Goal: Task Accomplishment & Management: Manage account settings

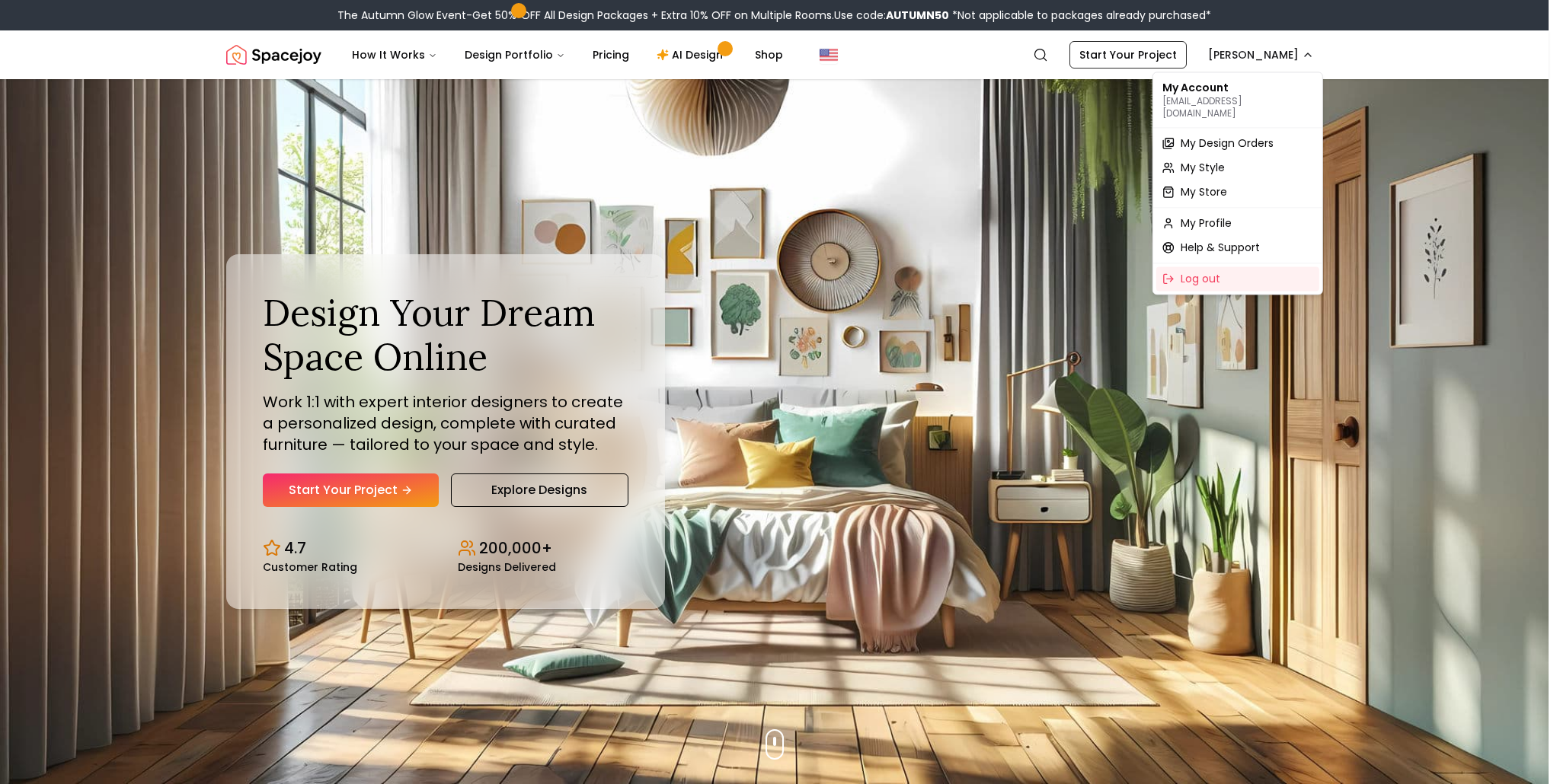
click at [1221, 113] on div "My Account [EMAIL_ADDRESS][DOMAIN_NAME] My Design Orders My Style My Store My P…" at bounding box center [1238, 184] width 171 height 223
click at [1224, 131] on div "My Design Orders" at bounding box center [1237, 143] width 163 height 24
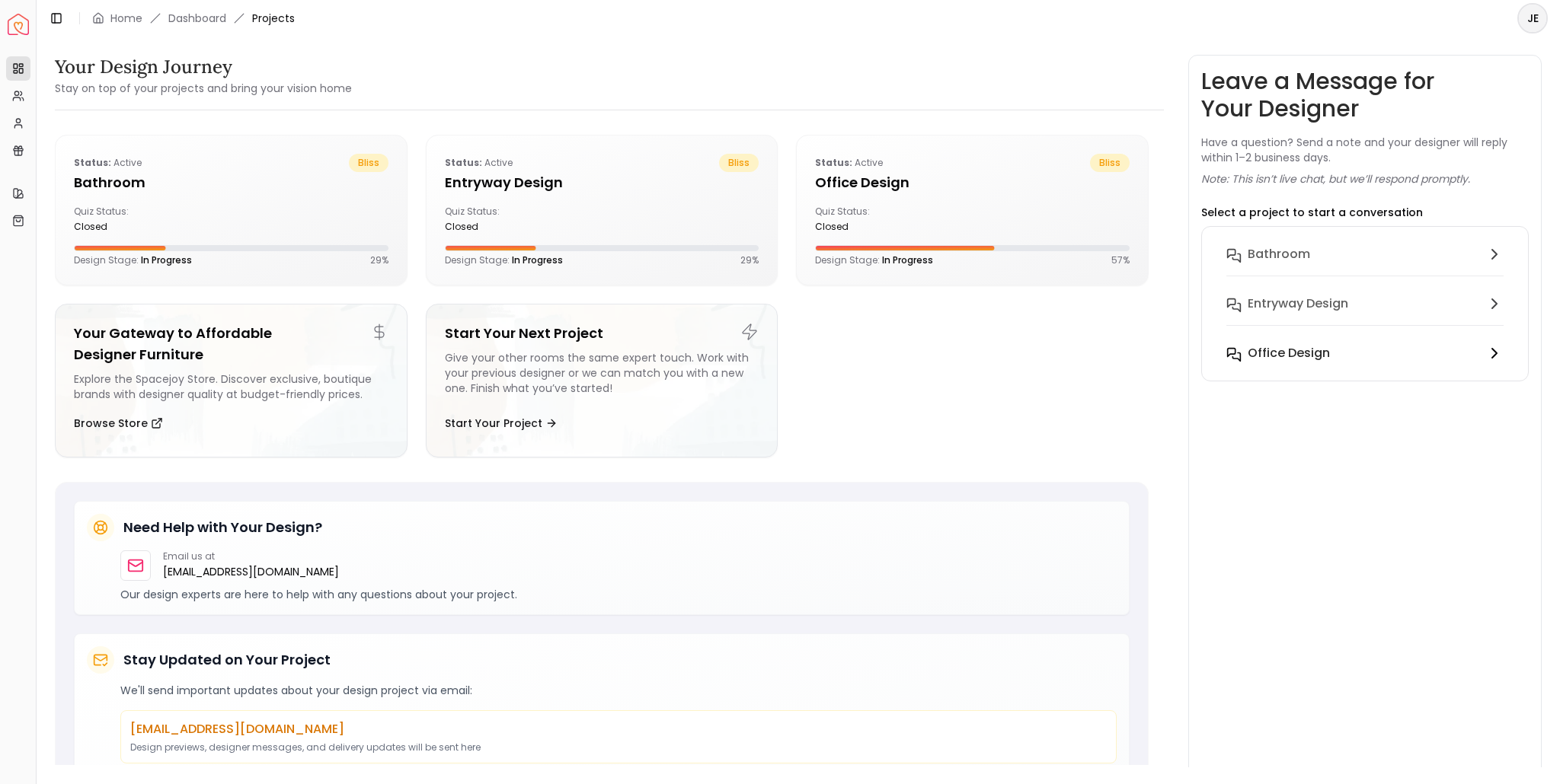
click at [1384, 355] on div "Office design" at bounding box center [1363, 353] width 231 height 18
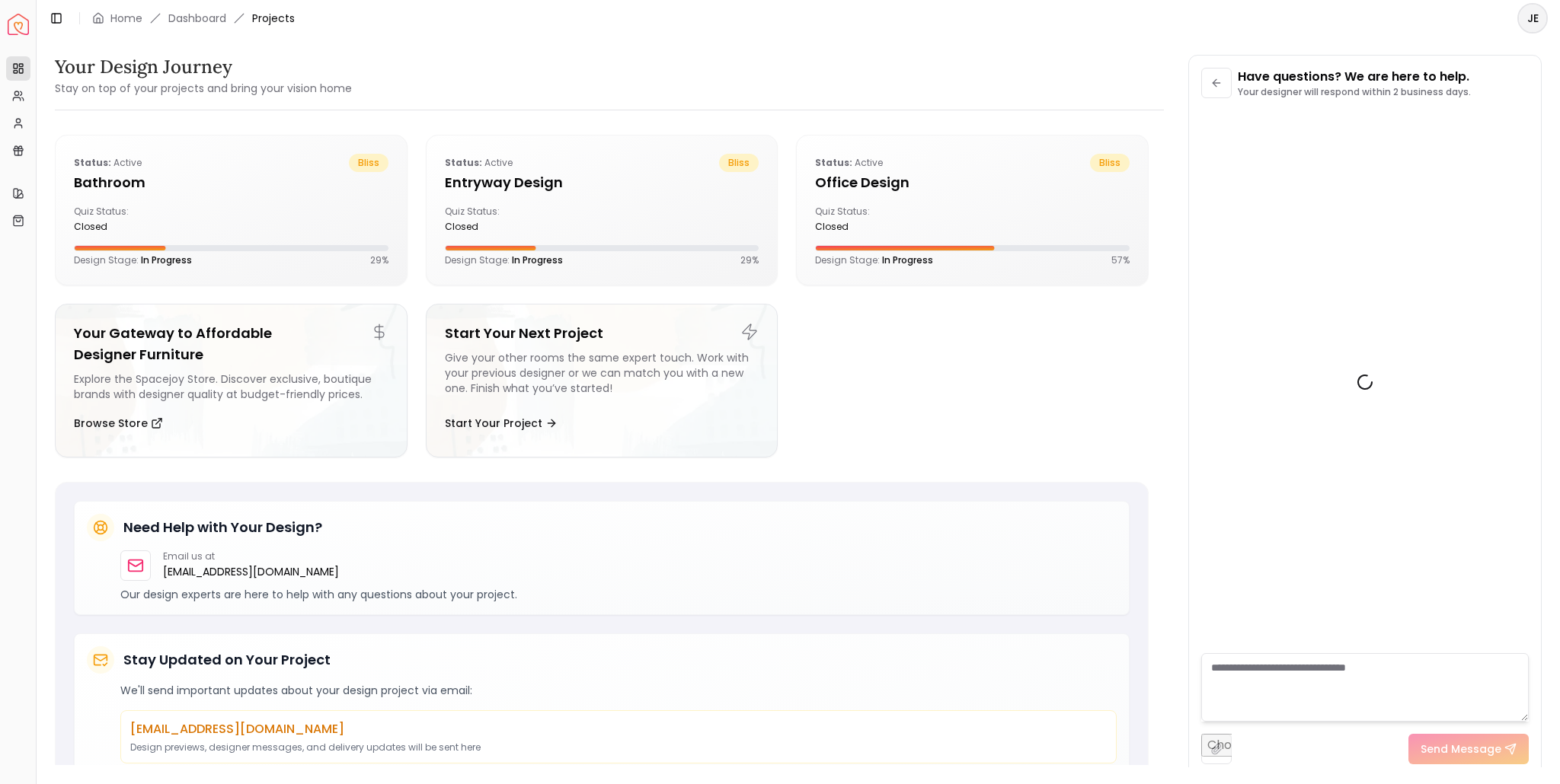
scroll to position [2106, 0]
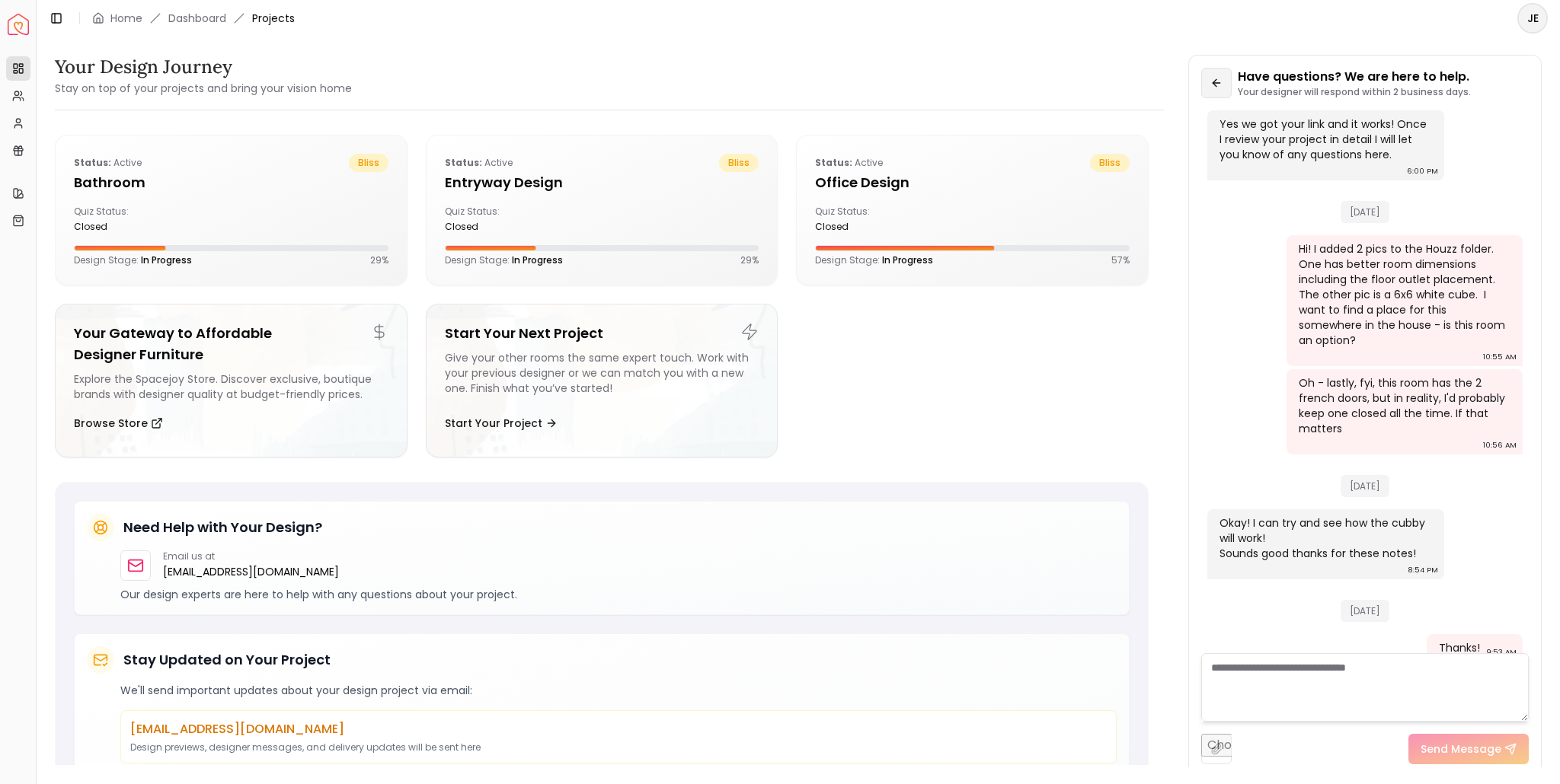
click at [1222, 82] on button at bounding box center [1216, 83] width 31 height 31
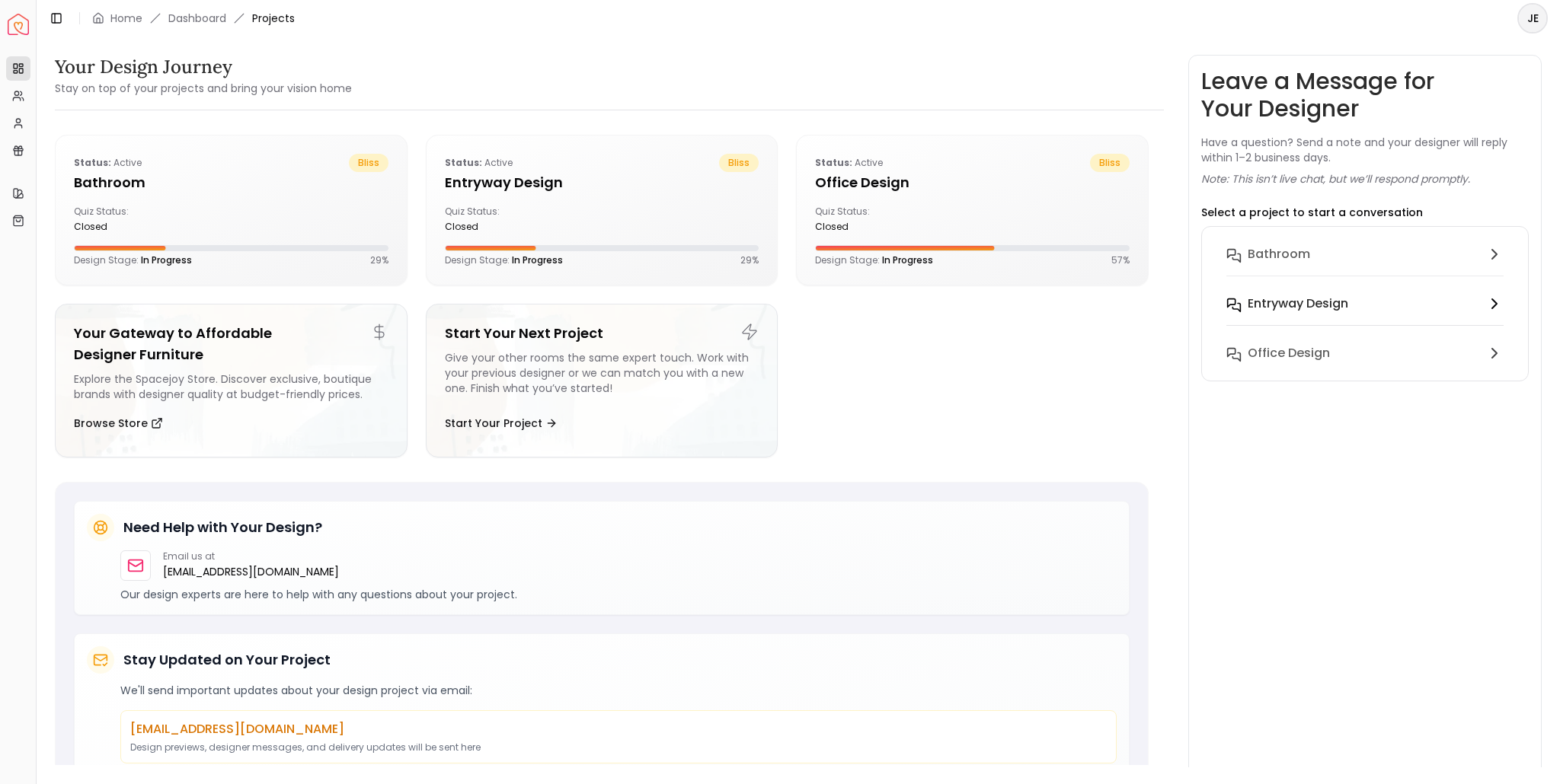
click at [1279, 305] on h6 "entryway design" at bounding box center [1298, 303] width 101 height 18
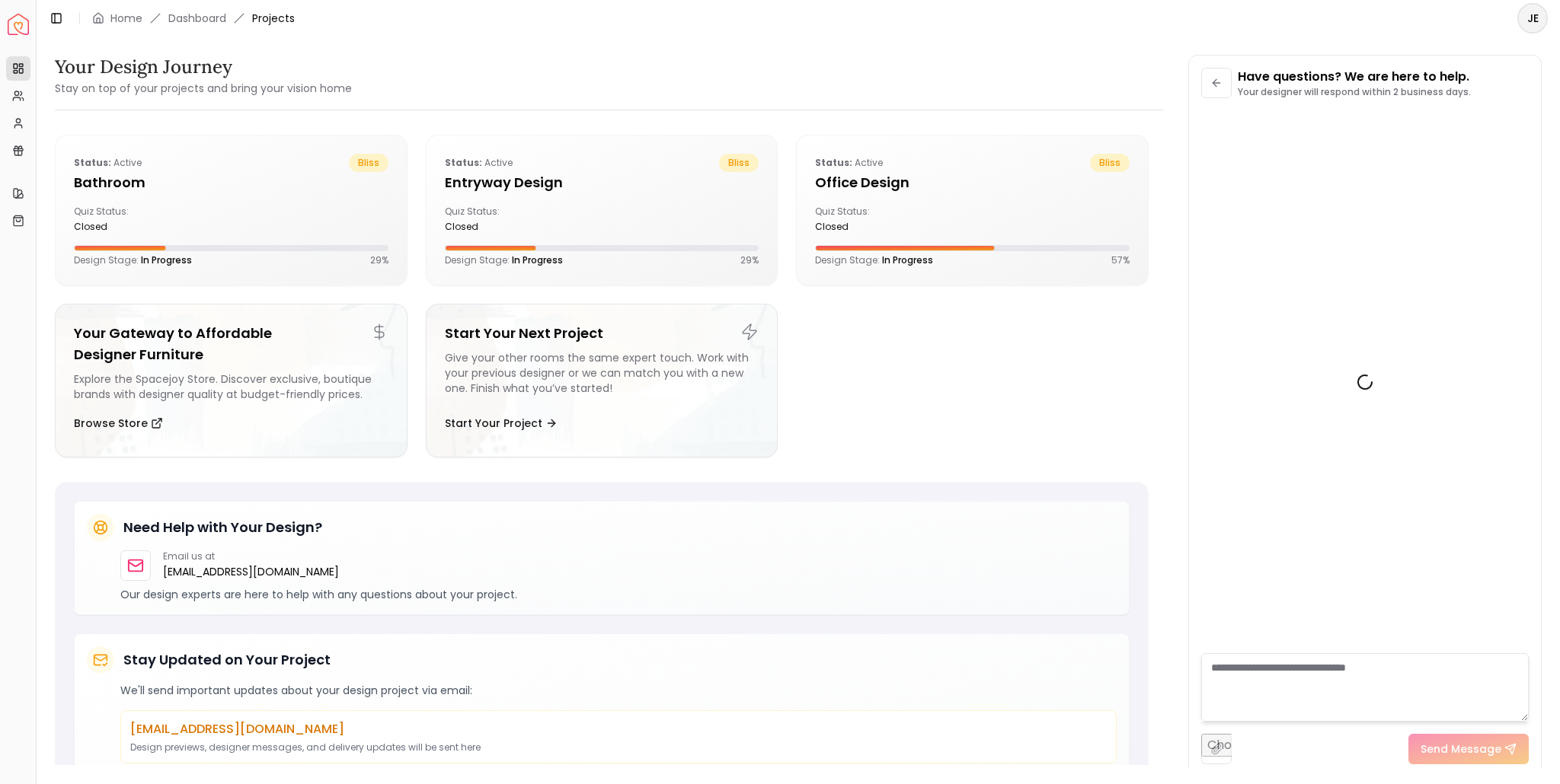
scroll to position [141, 0]
